Goal: Task Accomplishment & Management: Manage account settings

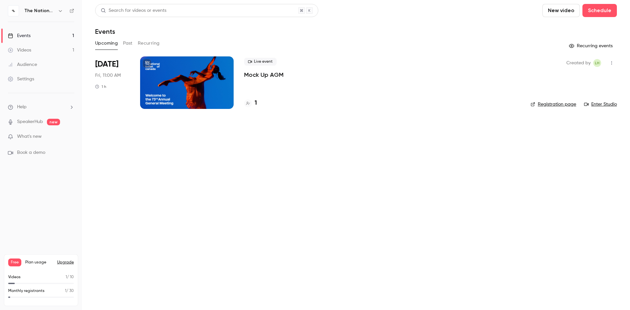
click at [68, 263] on button "Upgrade" at bounding box center [65, 262] width 17 height 5
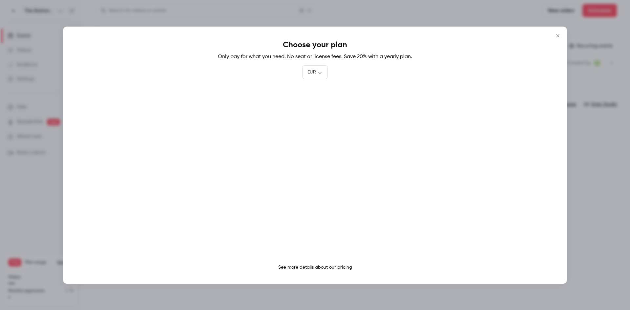
click at [329, 268] on link "See more details about our pricing" at bounding box center [315, 267] width 74 height 5
click at [559, 35] on icon "Close" at bounding box center [558, 35] width 8 height 5
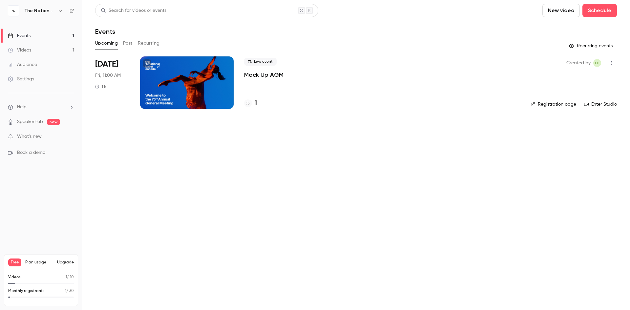
click at [32, 81] on div "Settings" at bounding box center [21, 79] width 26 height 7
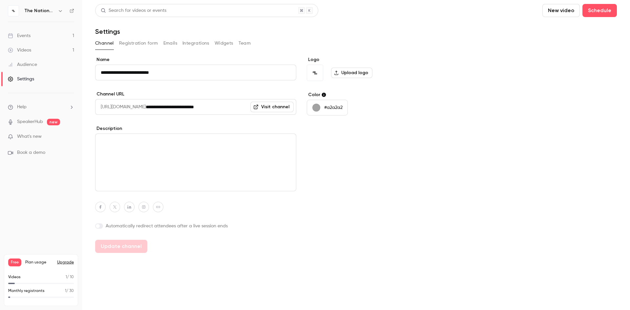
click at [61, 10] on icon "button" at bounding box center [60, 10] width 5 height 5
click at [66, 183] on div at bounding box center [315, 155] width 630 height 310
click at [151, 42] on button "Registration form" at bounding box center [138, 43] width 39 height 11
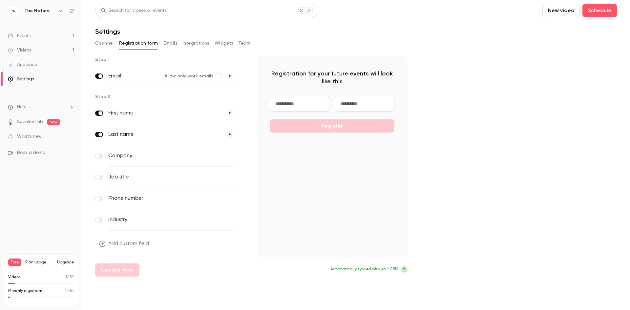
click at [167, 43] on button "Emails" at bounding box center [170, 43] width 14 height 11
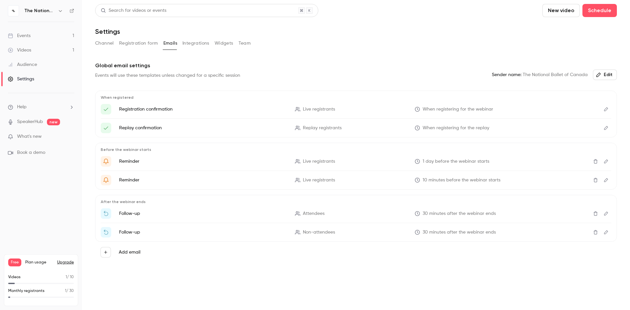
click at [193, 44] on button "Integrations" at bounding box center [195, 43] width 27 height 11
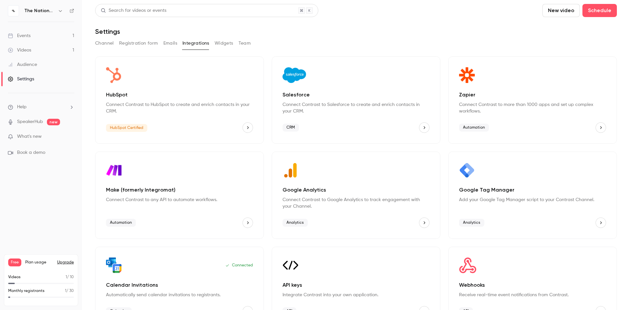
click at [222, 43] on button "Widgets" at bounding box center [224, 43] width 19 height 11
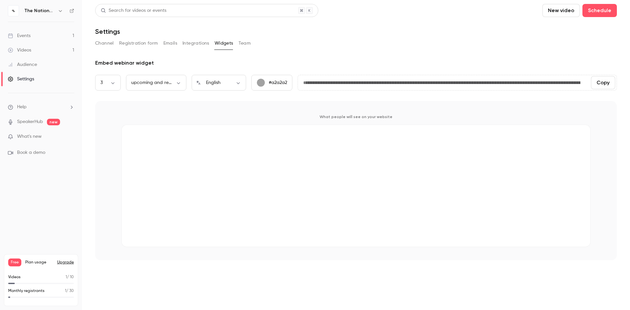
click at [33, 35] on link "Events 1" at bounding box center [41, 36] width 82 height 14
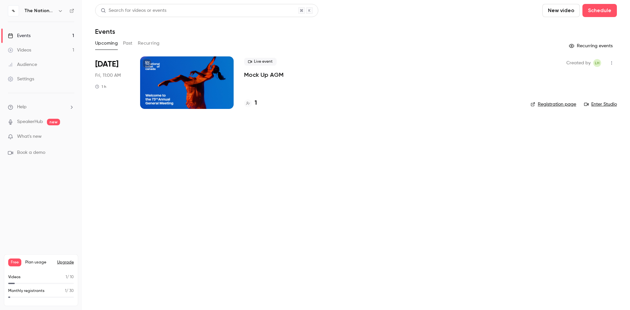
click at [606, 104] on link "Enter Studio" at bounding box center [600, 104] width 33 height 7
click at [27, 106] on span "Help" at bounding box center [22, 107] width 10 height 7
click at [48, 221] on div at bounding box center [315, 155] width 630 height 310
click at [45, 215] on nav "The National Ballet of Canada Events 1 Videos 1 Audience Settings Help SpeakerH…" at bounding box center [41, 155] width 82 height 310
click at [33, 105] on li "Help" at bounding box center [41, 107] width 66 height 7
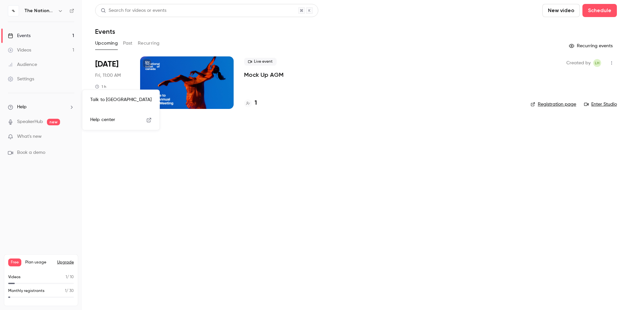
click at [109, 123] on span "Help center" at bounding box center [102, 120] width 25 height 7
click at [558, 105] on link "Registration page" at bounding box center [554, 104] width 46 height 7
click at [611, 62] on icon "button" at bounding box center [611, 63] width 5 height 5
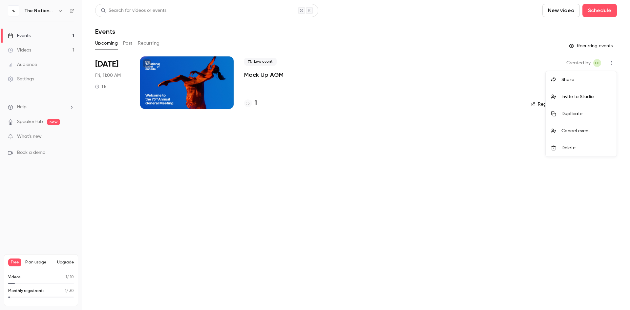
click at [398, 90] on div at bounding box center [315, 155] width 630 height 310
click at [156, 85] on div at bounding box center [187, 82] width 94 height 53
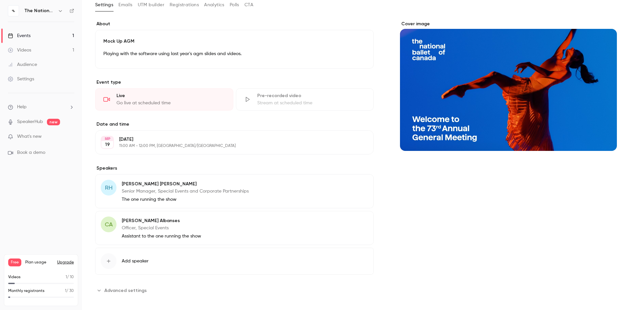
scroll to position [44, 0]
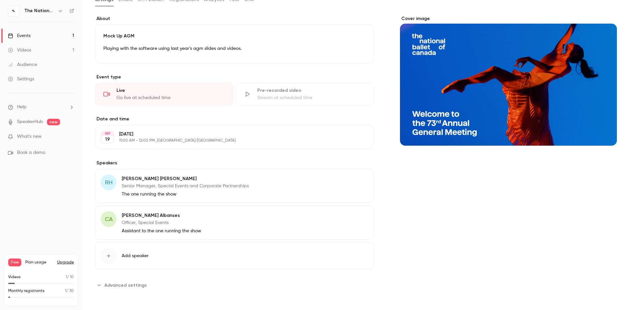
click at [100, 285] on icon "Advanced settings" at bounding box center [98, 285] width 5 height 5
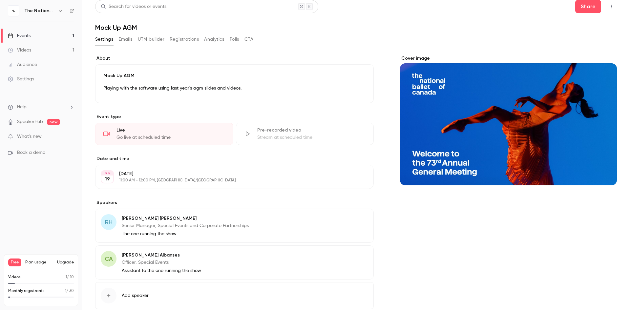
scroll to position [0, 0]
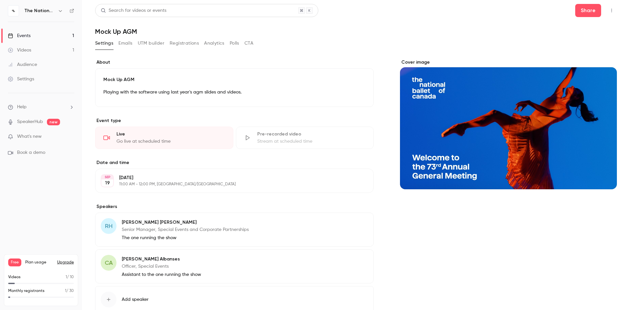
click at [609, 9] on icon "button" at bounding box center [611, 10] width 5 height 5
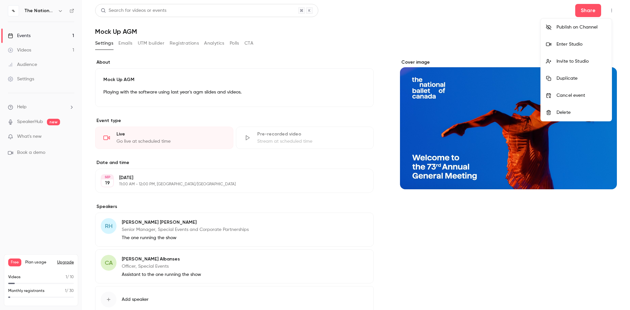
click at [455, 26] on div at bounding box center [315, 155] width 630 height 310
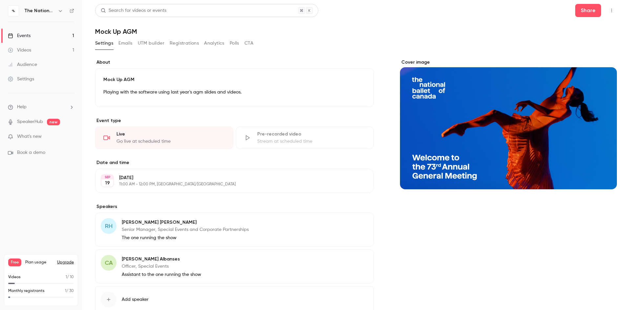
click at [124, 45] on button "Emails" at bounding box center [125, 43] width 14 height 11
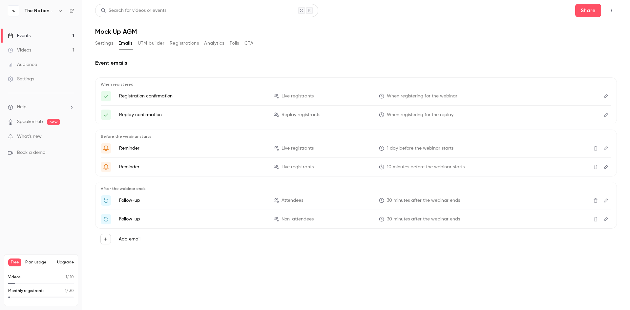
click at [151, 44] on button "UTM builder" at bounding box center [151, 43] width 27 height 11
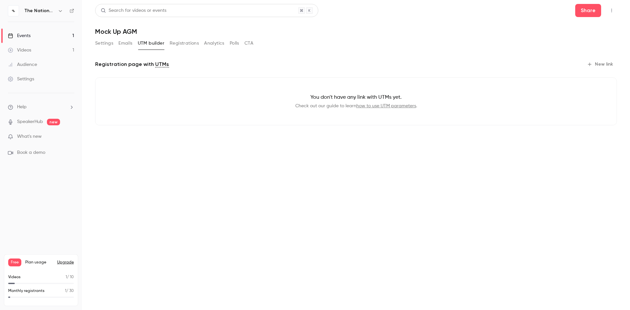
click at [184, 44] on button "Registrations" at bounding box center [184, 43] width 29 height 11
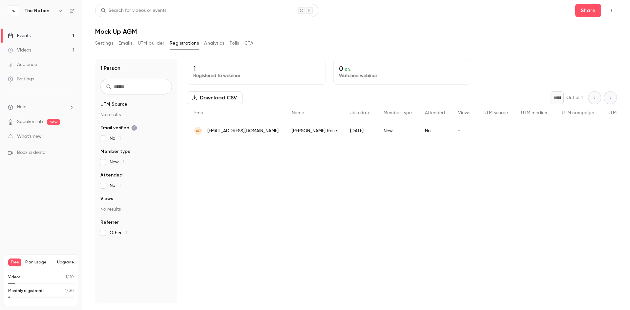
click at [208, 42] on button "Analytics" at bounding box center [214, 43] width 20 height 11
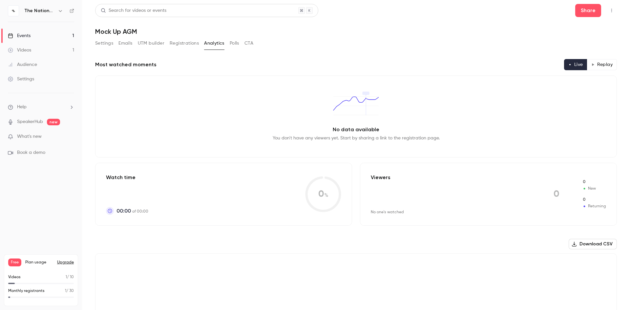
click at [238, 44] on button "Polls" at bounding box center [235, 43] width 10 height 11
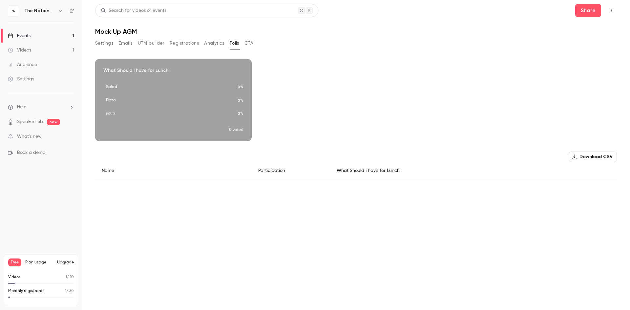
click at [252, 44] on button "CTA" at bounding box center [248, 43] width 9 height 11
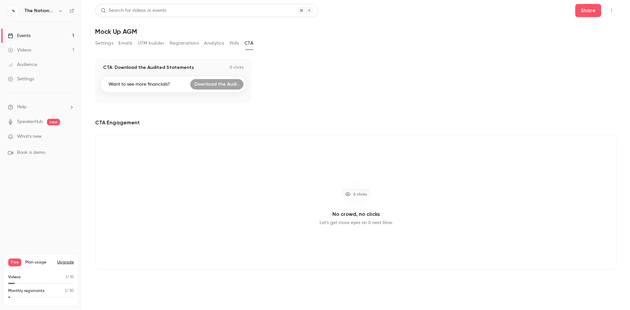
click at [22, 36] on div "Events" at bounding box center [19, 35] width 23 height 7
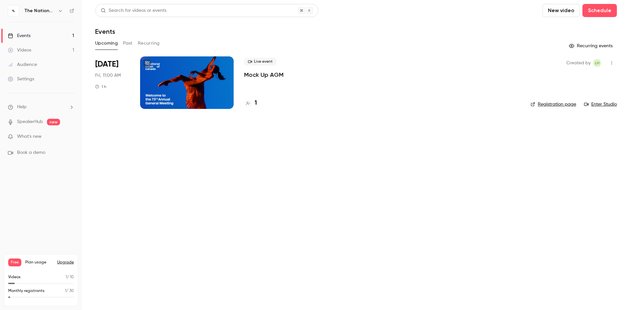
click at [605, 105] on link "Enter Studio" at bounding box center [600, 104] width 33 height 7
click at [267, 141] on main "Search for videos or events New video Schedule Events Upcoming Past Recurring R…" at bounding box center [356, 155] width 548 height 310
